Goal: Check status

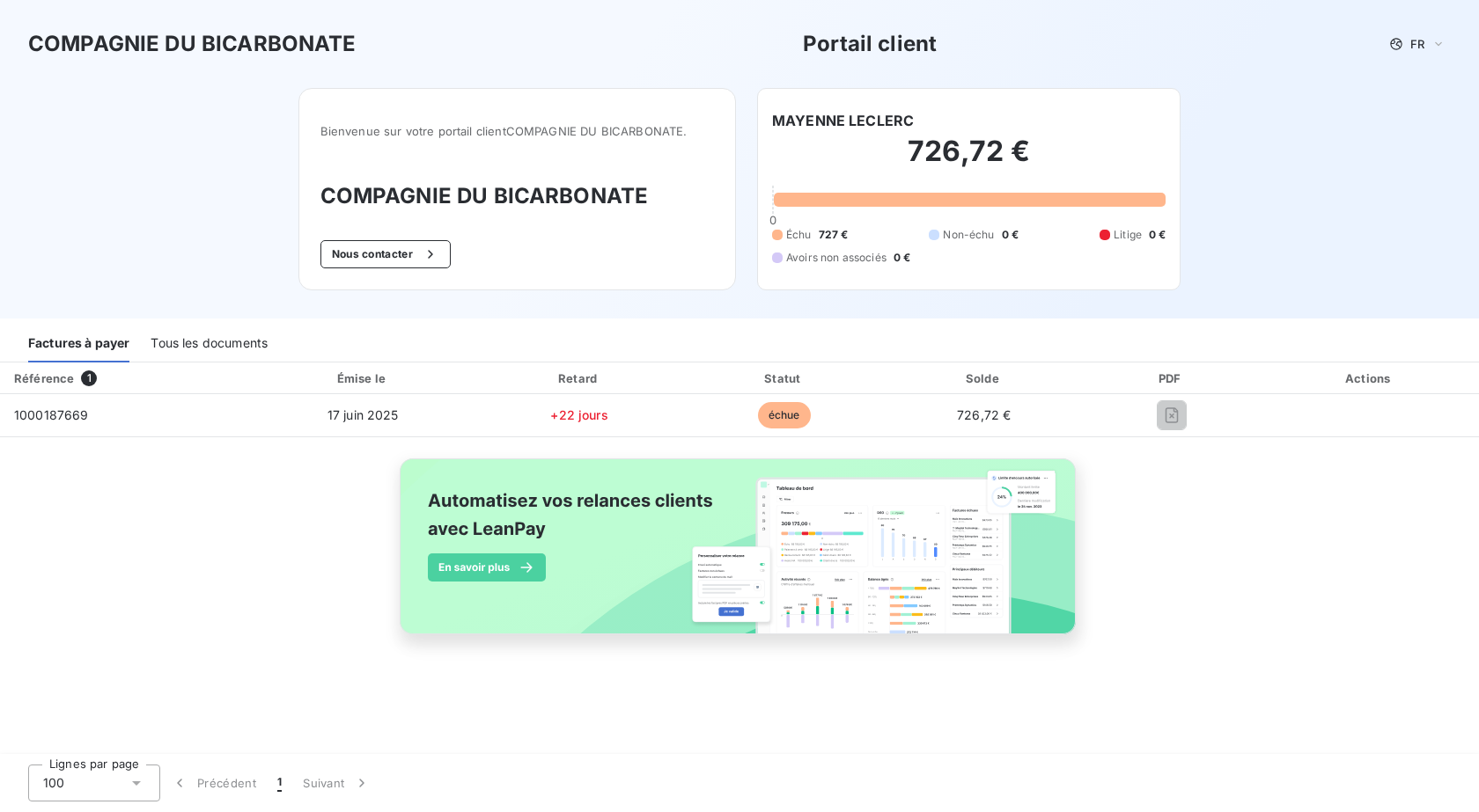
click at [90, 374] on span "1" at bounding box center [89, 379] width 16 height 16
click at [64, 380] on div "Référence" at bounding box center [43, 379] width 60 height 14
click at [82, 347] on div "Factures à payer" at bounding box center [78, 344] width 101 height 37
click at [243, 343] on div "Tous les documents" at bounding box center [208, 344] width 117 height 37
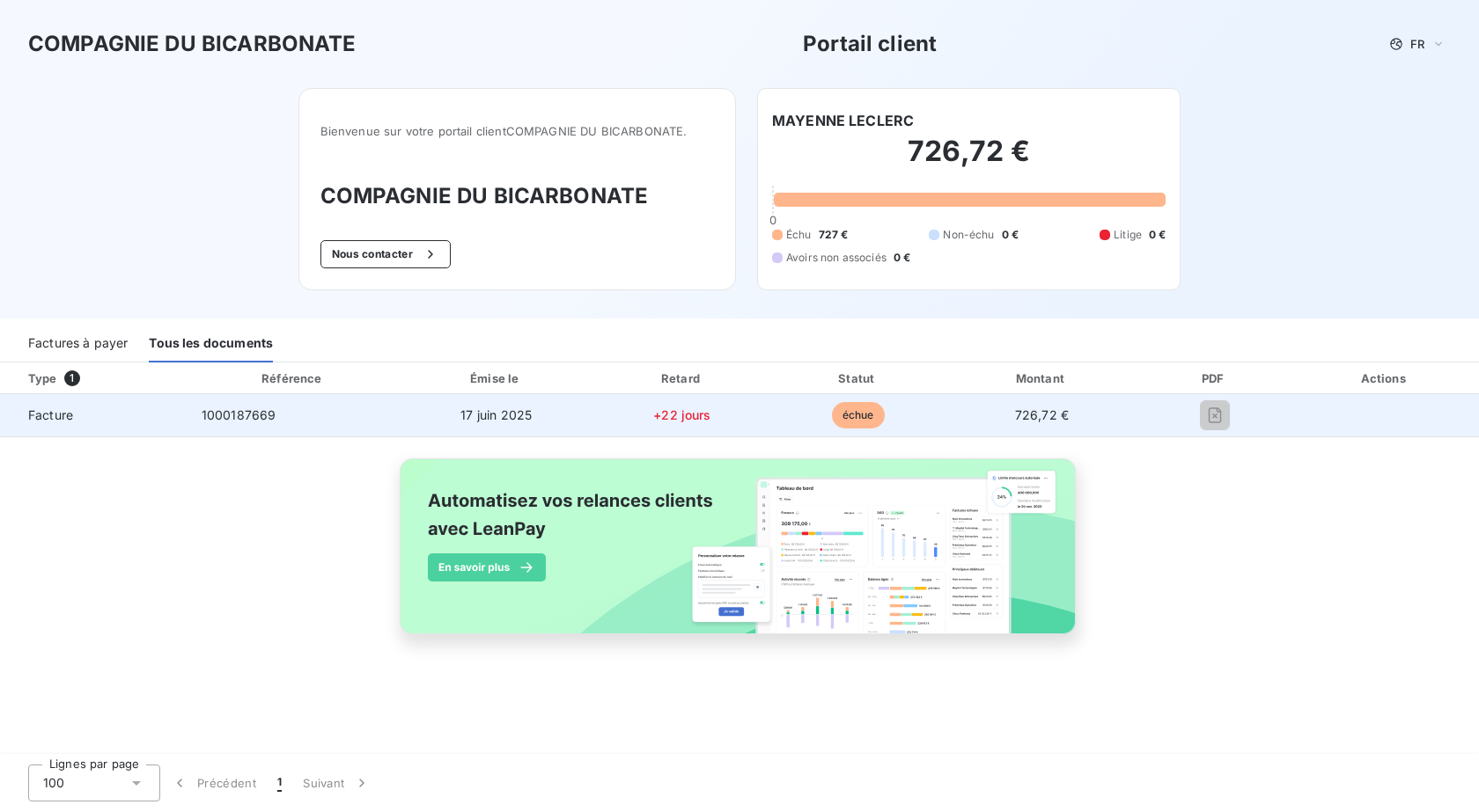
click at [1226, 406] on div at bounding box center [1214, 415] width 125 height 28
